Goal: Check status: Check status

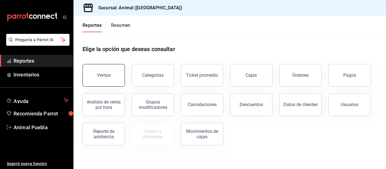
click at [106, 78] on button "Ventas" at bounding box center [103, 75] width 42 height 23
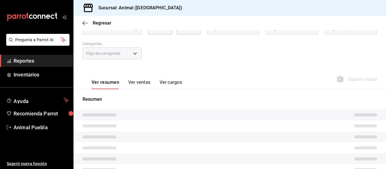
scroll to position [24, 0]
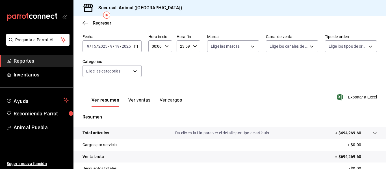
click at [134, 48] on icon "button" at bounding box center [136, 46] width 4 height 4
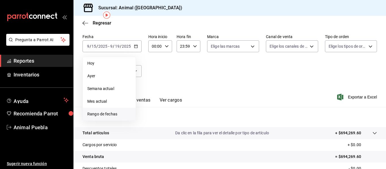
click at [102, 108] on li "Rango de fechas" at bounding box center [109, 114] width 53 height 13
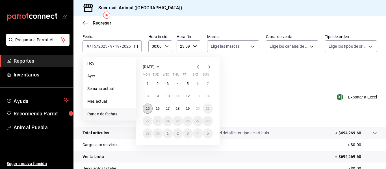
click at [146, 108] on abbr "15" at bounding box center [148, 109] width 4 height 4
click at [199, 108] on abbr "20" at bounding box center [198, 109] width 4 height 4
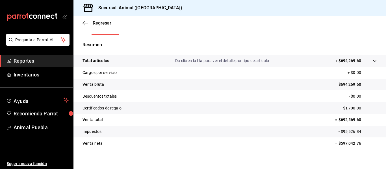
scroll to position [101, 0]
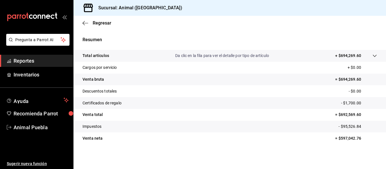
click at [77, 27] on div "Regresar" at bounding box center [229, 23] width 312 height 14
click at [87, 23] on icon "button" at bounding box center [85, 23] width 6 height 0
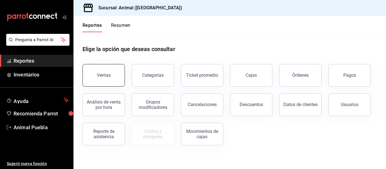
click at [98, 81] on button "Ventas" at bounding box center [103, 75] width 42 height 23
